Goal: Task Accomplishment & Management: Manage account settings

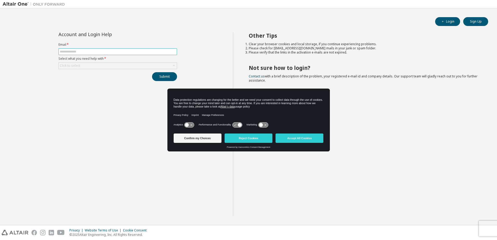
click at [125, 52] on input "text" at bounding box center [118, 52] width 116 height 4
type input "**********"
click at [174, 66] on icon at bounding box center [174, 65] width 2 height 1
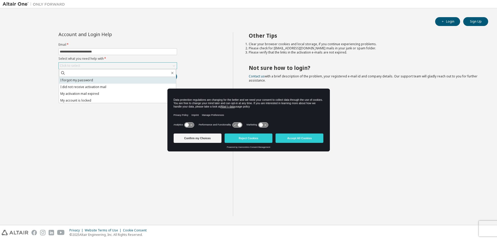
click at [149, 80] on li "I forgot my password" at bounding box center [117, 80] width 117 height 7
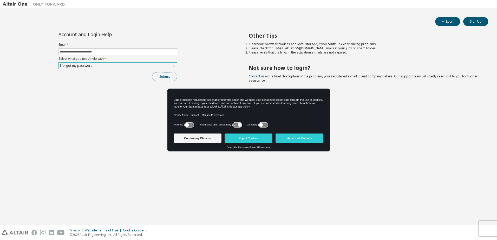
click at [164, 74] on button "Submit" at bounding box center [164, 76] width 25 height 9
click at [162, 66] on div "I forgot my password" at bounding box center [118, 66] width 118 height 6
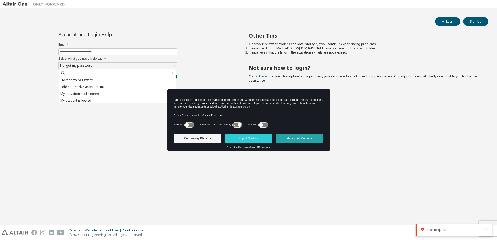
click at [298, 140] on button "Accept All Cookies" at bounding box center [300, 138] width 48 height 9
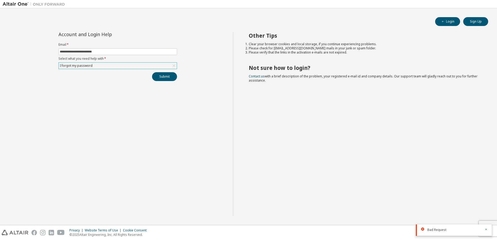
click at [159, 65] on div "I forgot my password" at bounding box center [118, 66] width 118 height 6
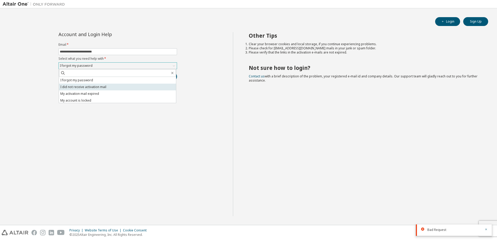
click at [146, 86] on li "I did not receive activation mail" at bounding box center [117, 87] width 117 height 7
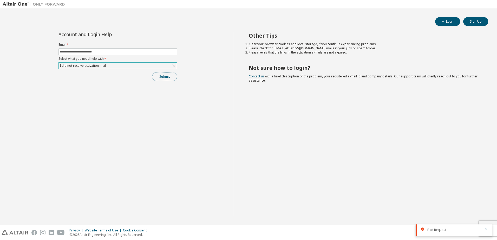
click at [164, 77] on button "Submit" at bounding box center [164, 76] width 25 height 9
click at [153, 66] on div "I did not receive activation mail" at bounding box center [118, 66] width 118 height 6
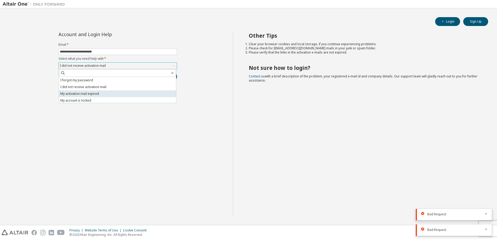
click at [135, 95] on li "My activation mail expired" at bounding box center [117, 94] width 117 height 7
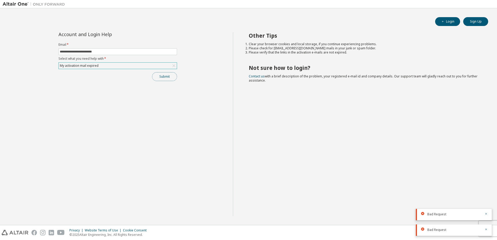
click at [165, 79] on button "Submit" at bounding box center [164, 76] width 25 height 9
click at [142, 66] on div "My activation mail expired" at bounding box center [118, 66] width 118 height 6
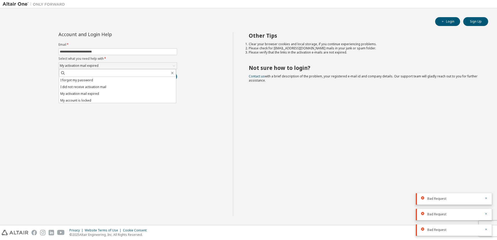
click at [186, 88] on div "**********" at bounding box center [118, 124] width 231 height 184
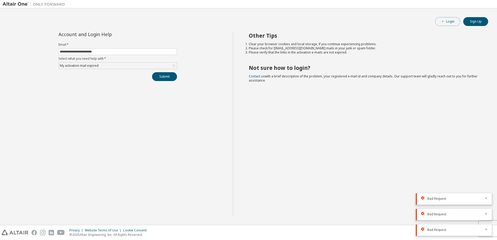
click at [448, 23] on button "Login" at bounding box center [448, 21] width 25 height 9
